Goal: Find specific page/section: Find specific page/section

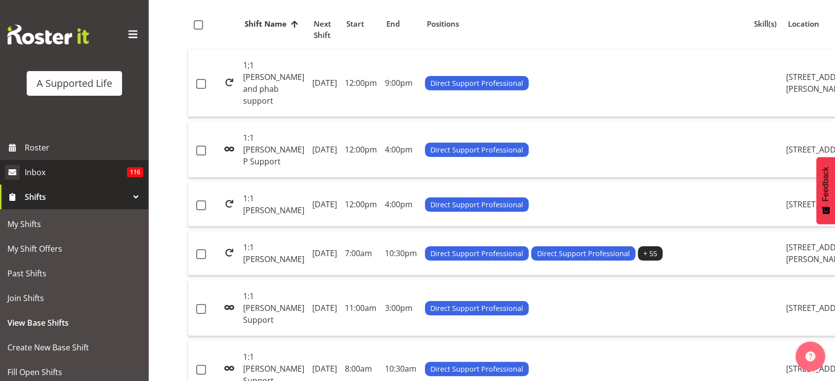
scroll to position [128, 0]
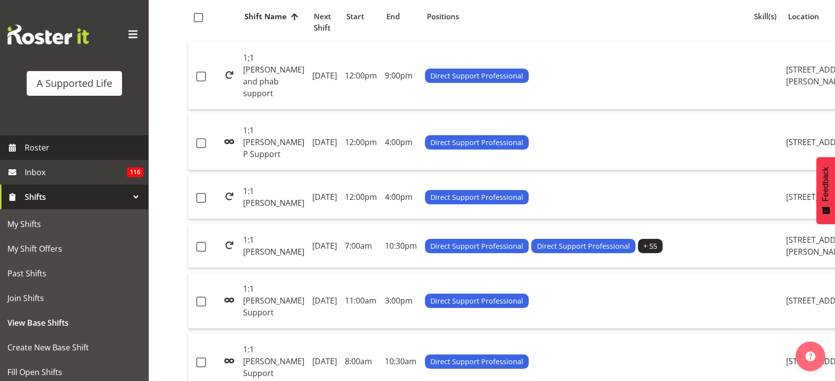
click at [93, 154] on span "Roster" at bounding box center [84, 147] width 119 height 15
